Goal: Information Seeking & Learning: Learn about a topic

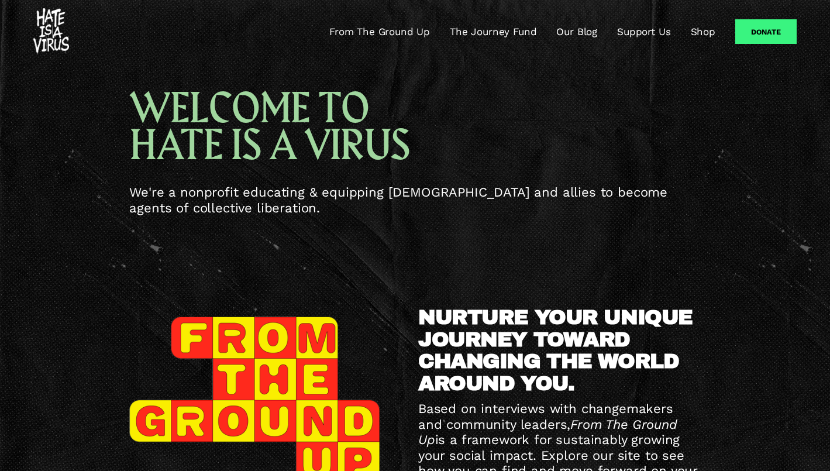
click at [584, 34] on link "Our Blog" at bounding box center [576, 32] width 41 height 14
click at [505, 31] on link "The Journey Fund" at bounding box center [493, 32] width 87 height 14
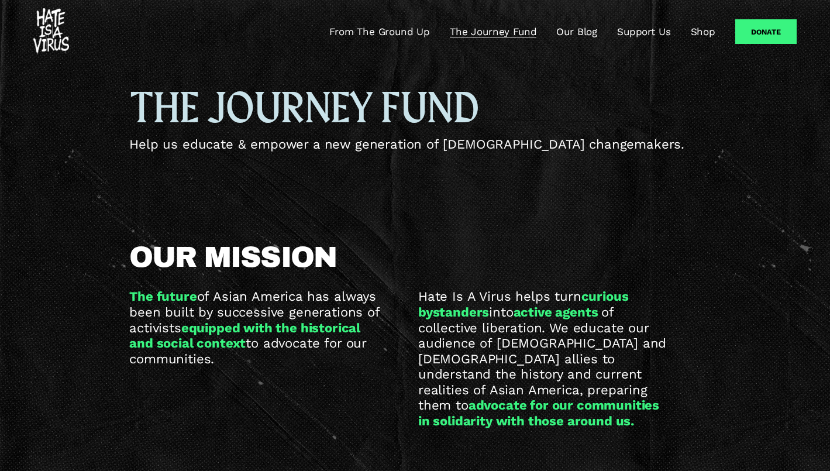
click at [373, 32] on link "From The Ground Up" at bounding box center [379, 32] width 101 height 14
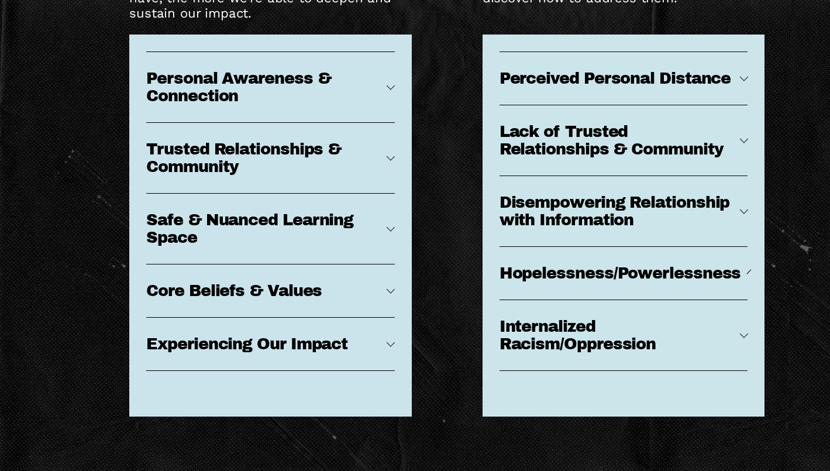
scroll to position [5274, 0]
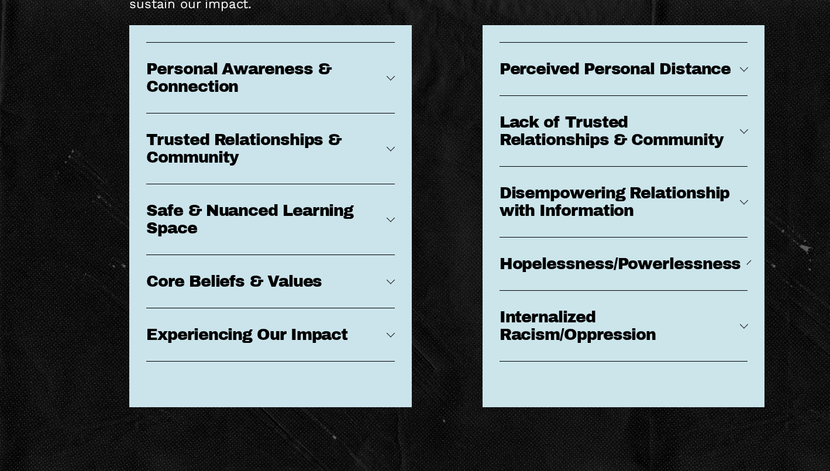
click at [740, 324] on div at bounding box center [743, 326] width 8 height 8
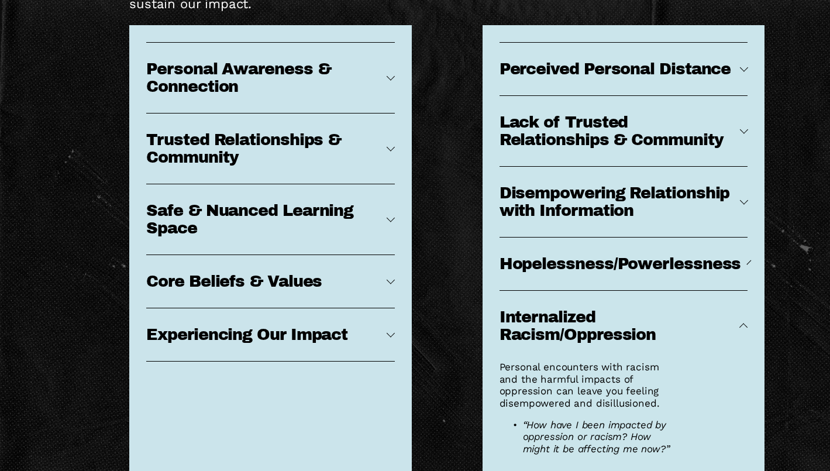
click at [747, 263] on div at bounding box center [749, 262] width 5 height 5
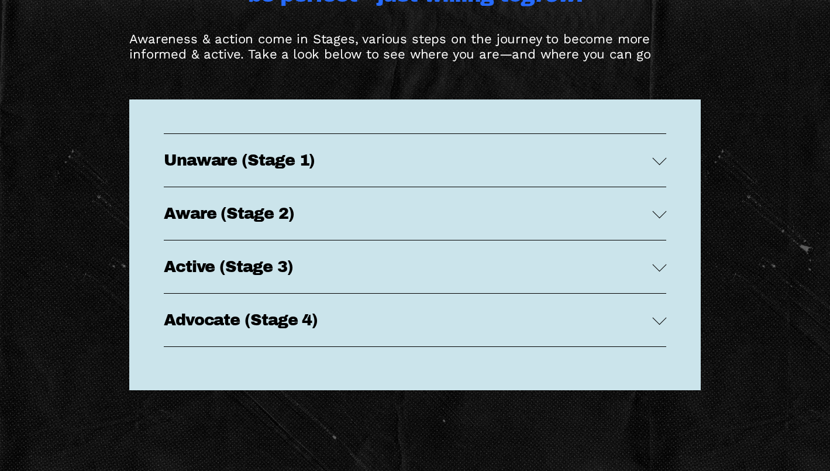
scroll to position [2248, 0]
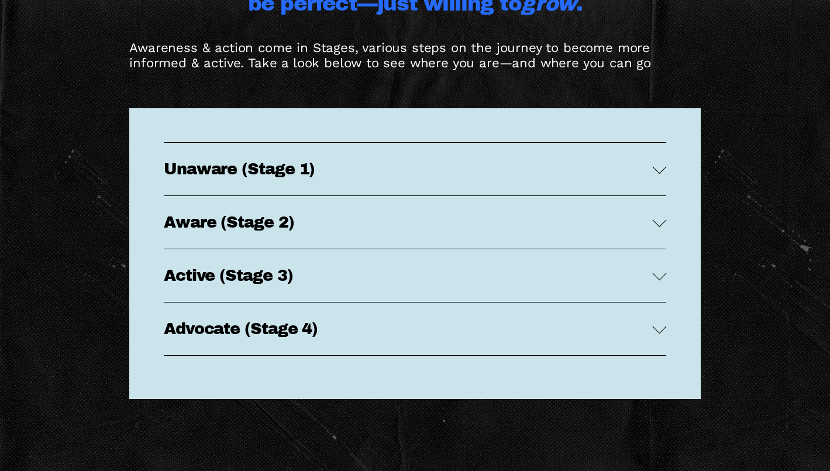
click at [652, 160] on span "Unaware (Stage 1)" at bounding box center [408, 169] width 488 height 18
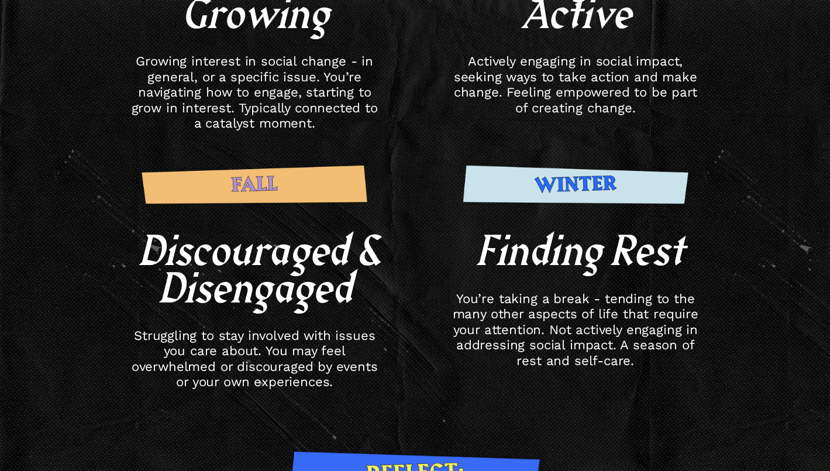
scroll to position [6430, 0]
